Goal: Check status: Check status

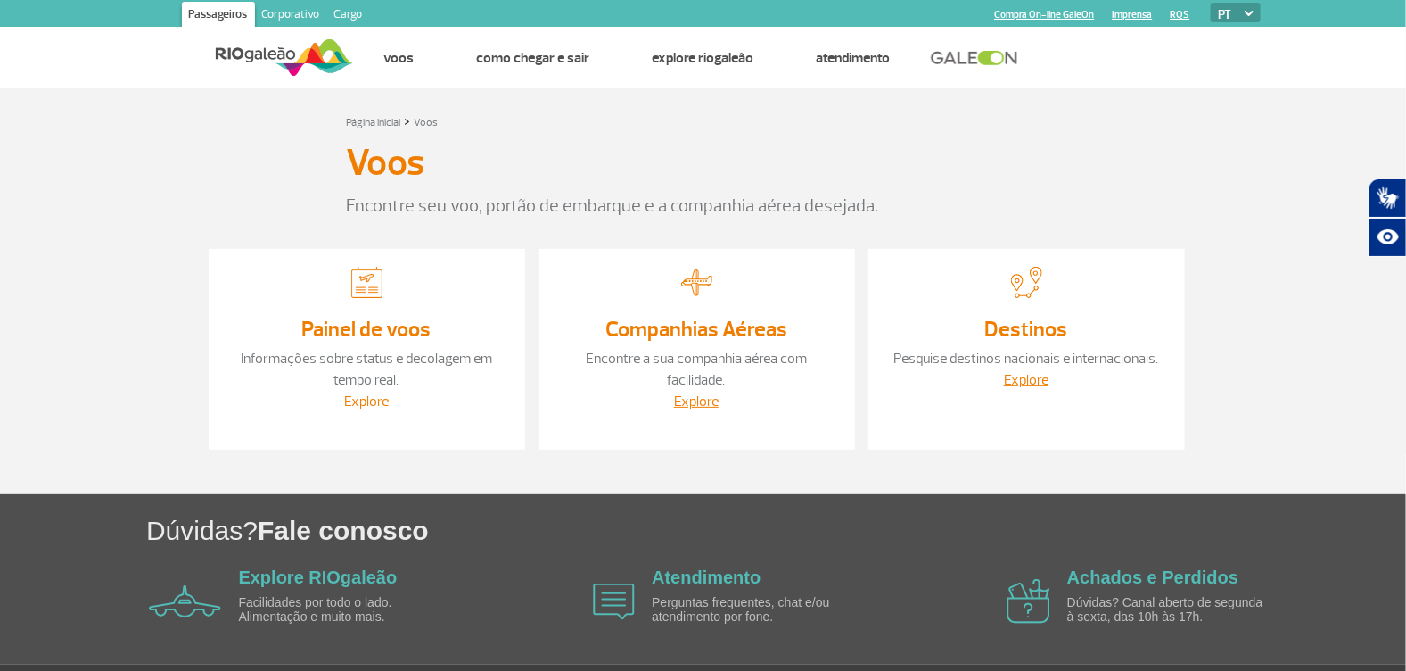
click at [373, 400] on link "Explore" at bounding box center [366, 401] width 45 height 18
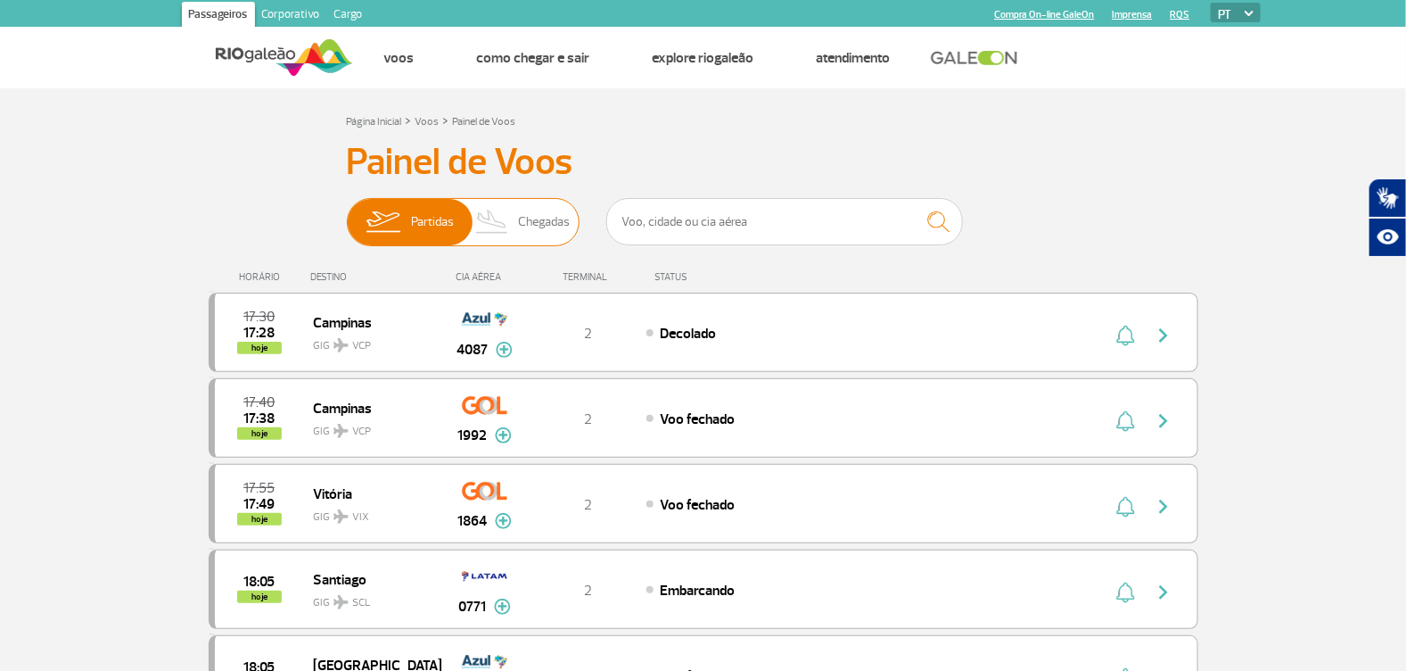
click at [514, 219] on img at bounding box center [492, 222] width 53 height 46
click at [347, 213] on input "Partidas Chegadas" at bounding box center [347, 213] width 0 height 0
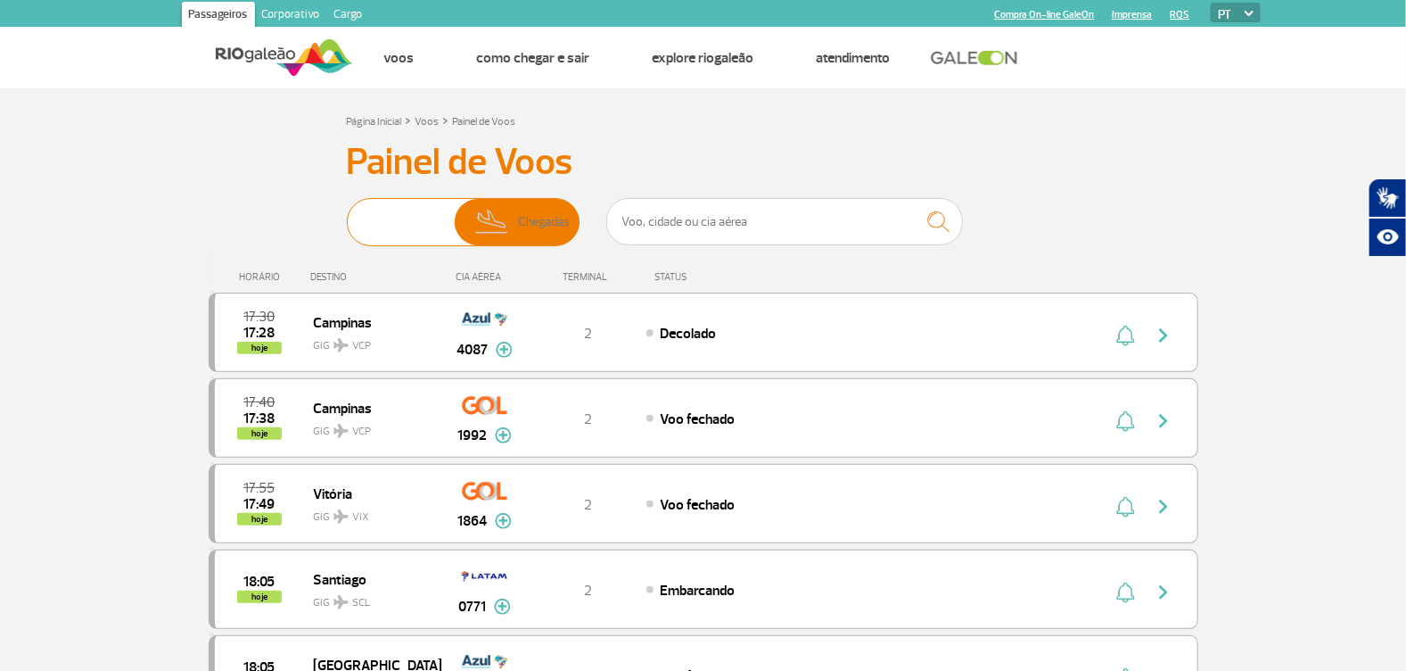
click at [514, 219] on img at bounding box center [492, 222] width 53 height 46
click at [347, 213] on input "Partidas Chegadas" at bounding box center [347, 213] width 0 height 0
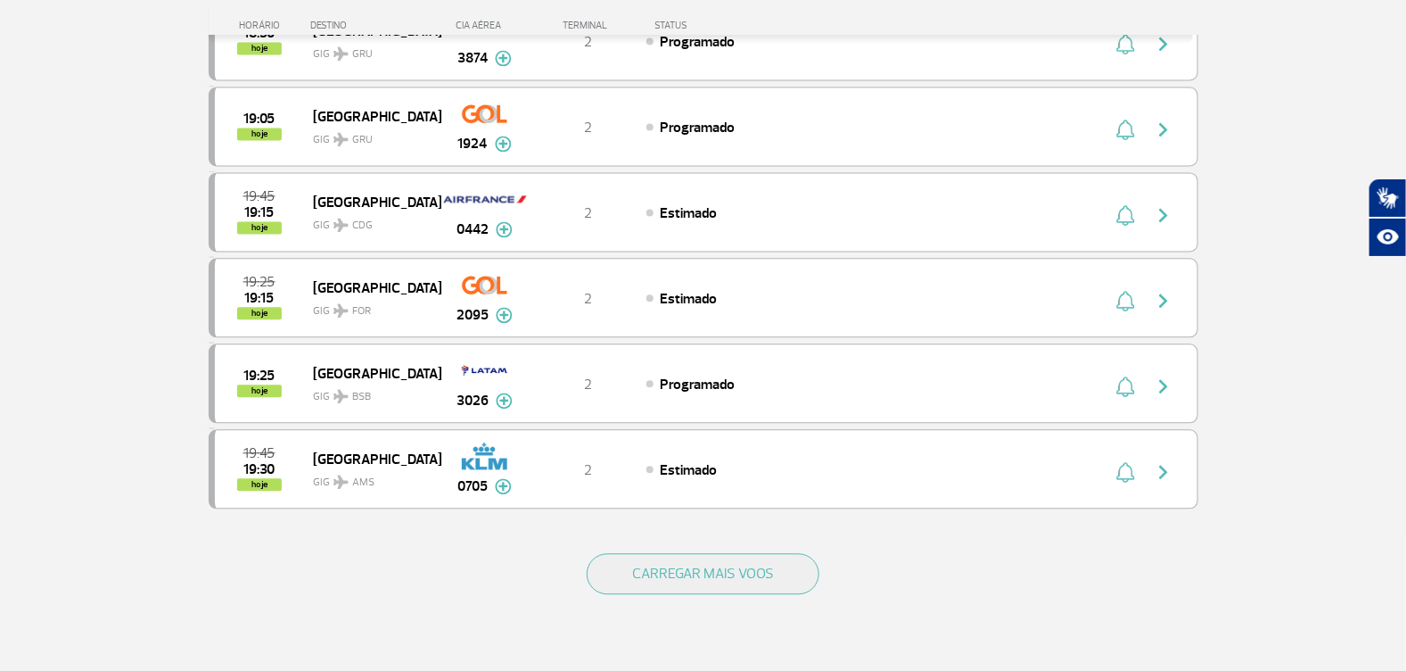
scroll to position [1515, 0]
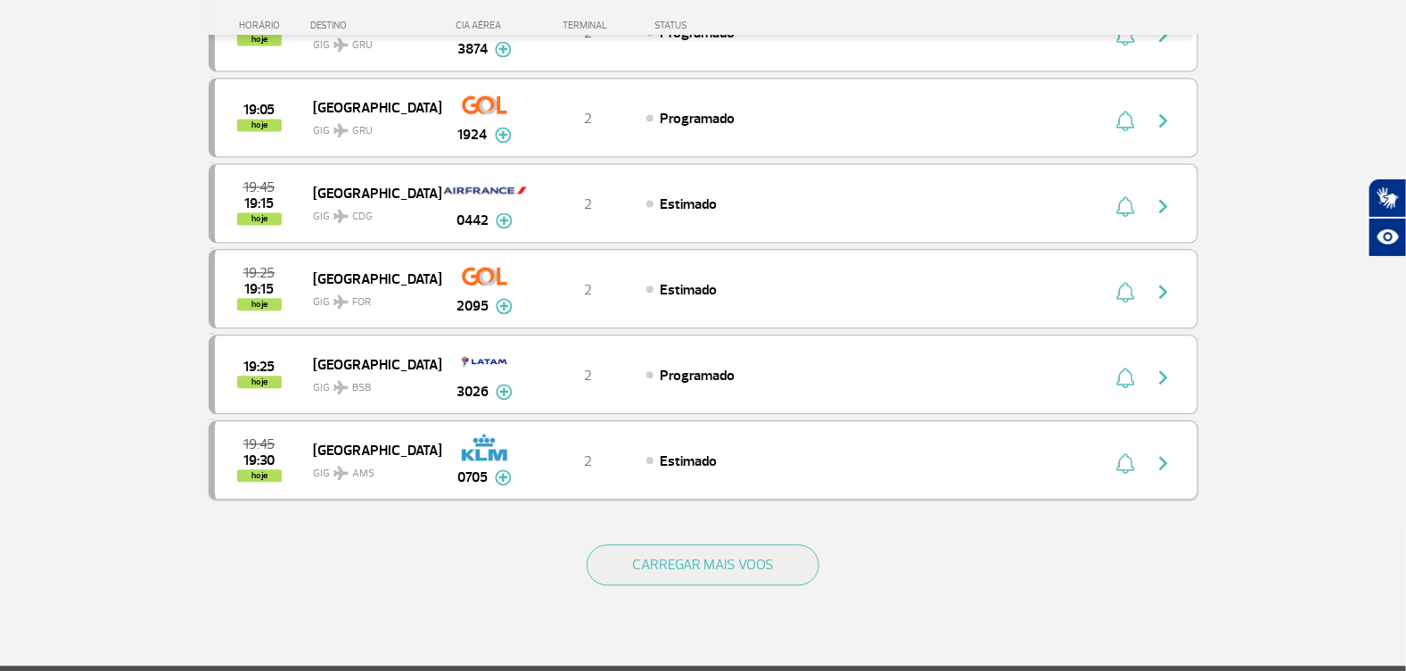
click at [502, 469] on img at bounding box center [503, 477] width 17 height 16
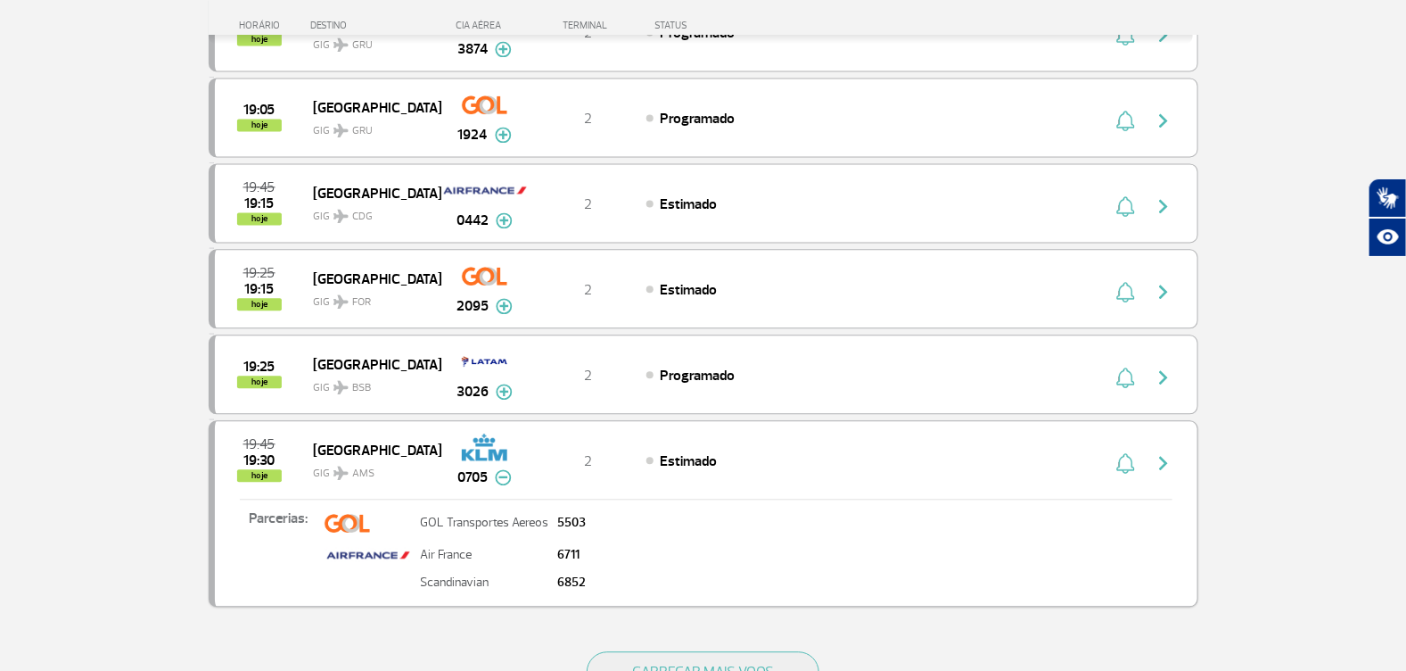
click at [1165, 452] on img "button" at bounding box center [1163, 462] width 21 height 21
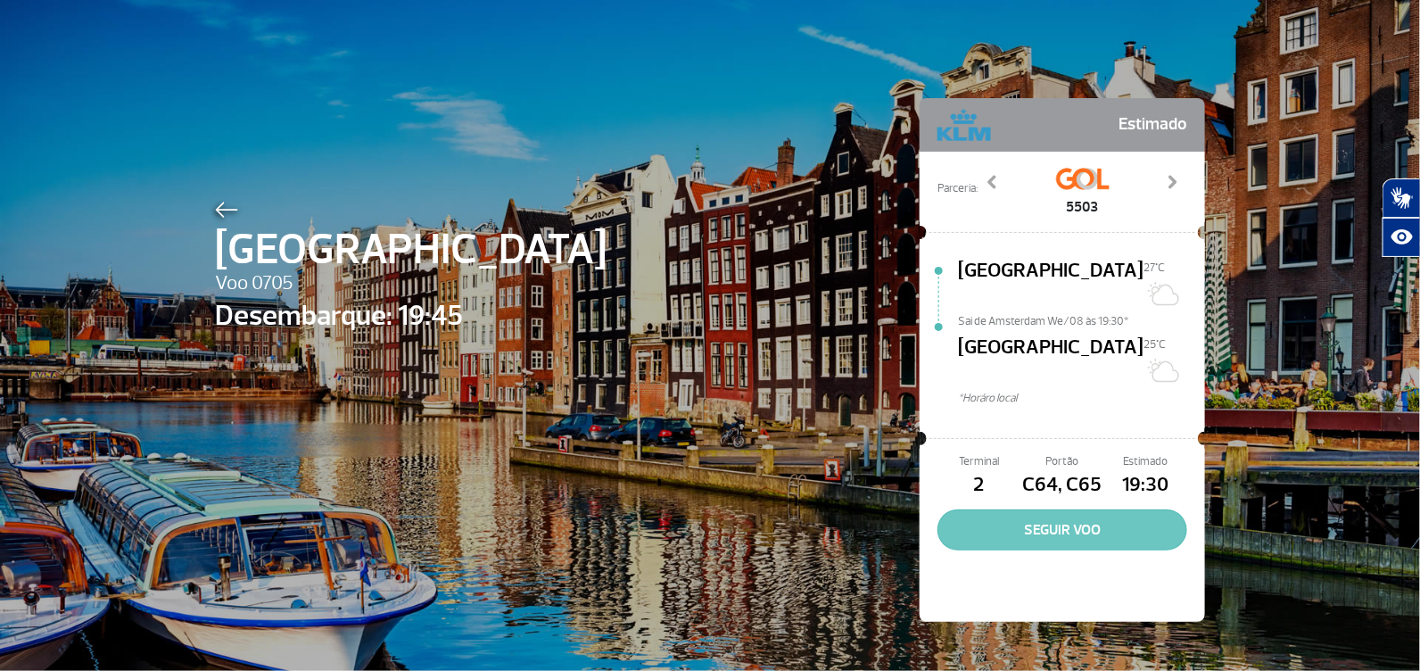
click at [1049, 509] on button "SEGUIR VOO" at bounding box center [1062, 529] width 250 height 41
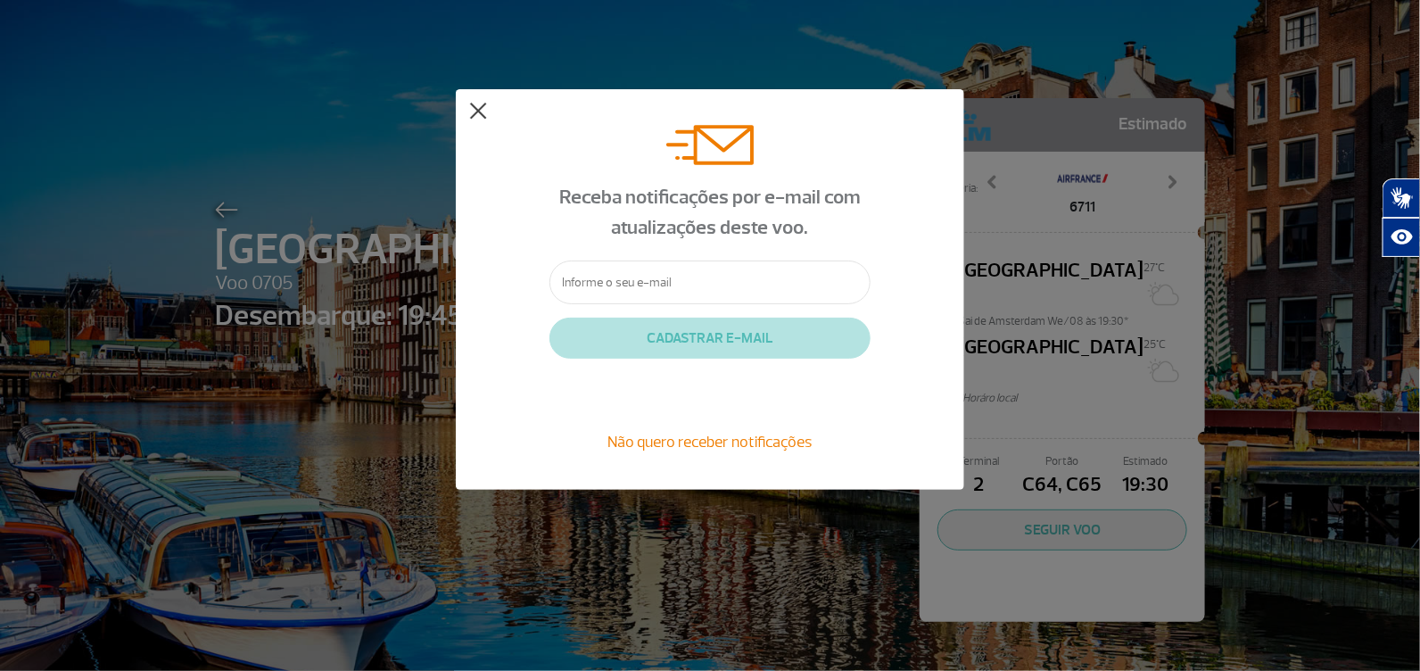
click at [482, 116] on button at bounding box center [478, 112] width 18 height 18
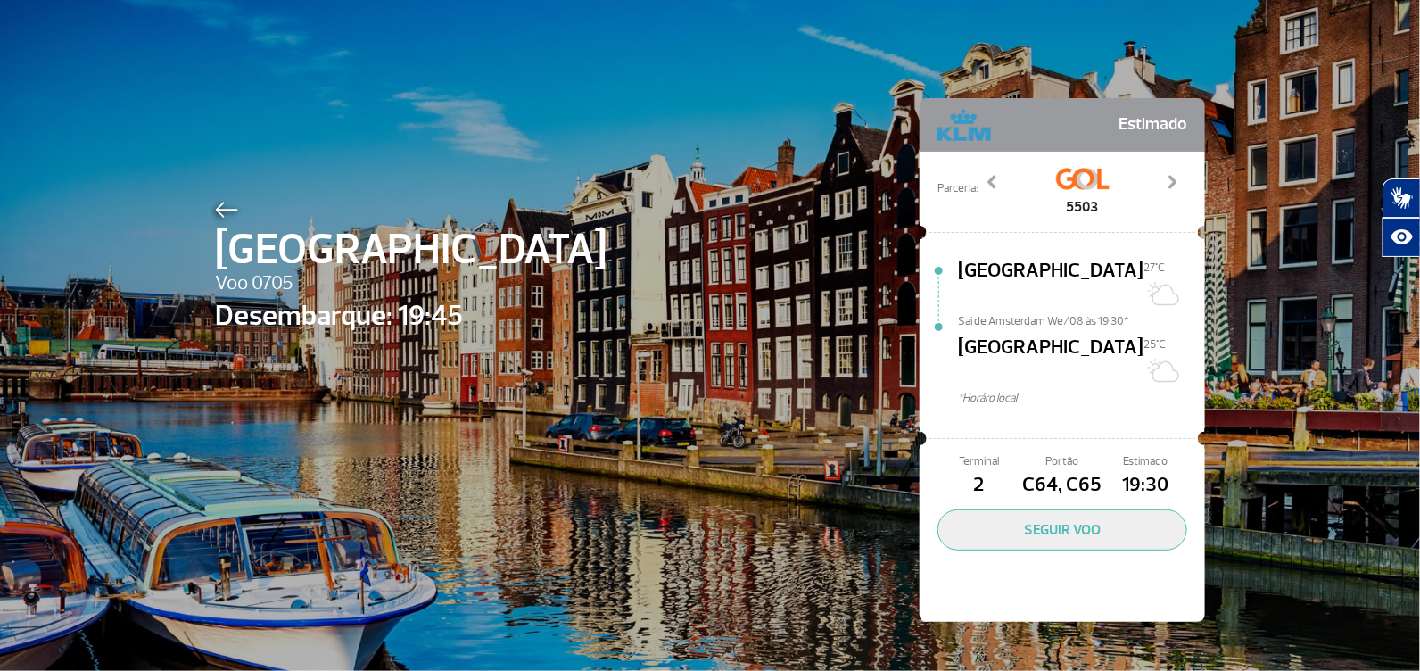
click at [949, 62] on div "Amsterdam Voo 0705 Desembarque: 19:45 Estimado Parceria: 5503 6711 6852 Previou…" at bounding box center [710, 333] width 1017 height 666
